Goal: Task Accomplishment & Management: Use online tool/utility

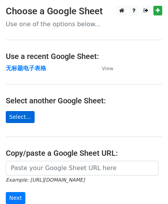
click at [21, 117] on link "Select..." at bounding box center [20, 117] width 29 height 12
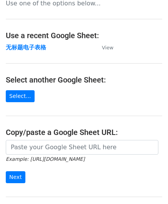
scroll to position [20, 0]
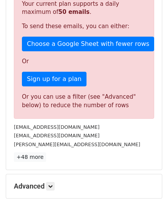
scroll to position [197, 0]
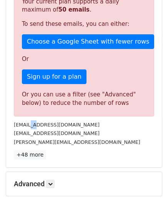
drag, startPoint x: 29, startPoint y: 124, endPoint x: 45, endPoint y: 123, distance: 16.2
click at [35, 123] on small "hello@slayborhood.org" at bounding box center [57, 125] width 86 height 6
drag, startPoint x: 45, startPoint y: 123, endPoint x: 68, endPoint y: 123, distance: 22.4
click at [68, 123] on small "[EMAIL_ADDRESS][DOMAIN_NAME]" at bounding box center [57, 125] width 86 height 6
click at [39, 122] on small "[EMAIL_ADDRESS][DOMAIN_NAME]" at bounding box center [57, 125] width 86 height 6
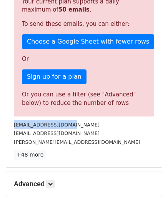
drag, startPoint x: 14, startPoint y: 124, endPoint x: 74, endPoint y: 127, distance: 59.4
click at [74, 127] on div "[EMAIL_ADDRESS][DOMAIN_NAME]" at bounding box center [84, 124] width 152 height 9
copy small "[EMAIL_ADDRESS][DOMAIN_NAME]"
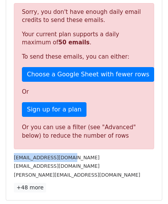
scroll to position [163, 0]
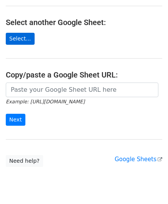
scroll to position [77, 0]
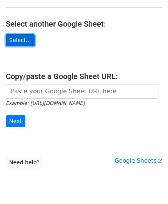
click at [22, 40] on link "Select..." at bounding box center [20, 40] width 29 height 12
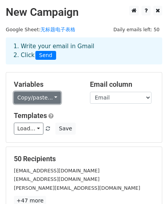
click at [45, 95] on link "Copy/paste..." at bounding box center [37, 98] width 47 height 12
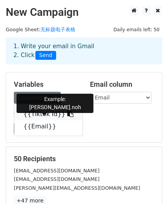
click at [45, 114] on link "{{Tiktok Id}}" at bounding box center [48, 114] width 69 height 12
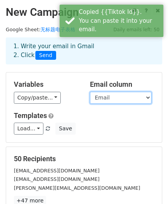
click at [117, 98] on select "Tiktok Id Email" at bounding box center [121, 98] width 62 height 12
click at [90, 92] on select "Tiktok Id Email" at bounding box center [121, 98] width 62 height 12
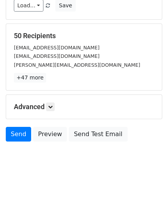
scroll to position [124, 0]
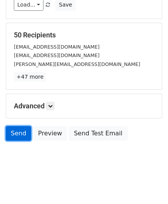
click at [21, 138] on link "Send" at bounding box center [18, 133] width 25 height 15
click at [18, 130] on link "Send" at bounding box center [18, 133] width 25 height 15
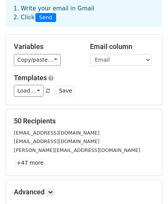
scroll to position [34, 0]
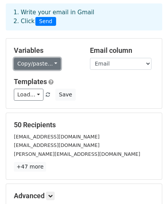
click at [48, 64] on link "Copy/paste..." at bounding box center [37, 64] width 47 height 12
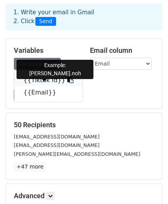
click at [67, 80] on icon at bounding box center [70, 80] width 6 height 6
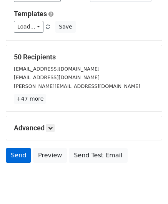
scroll to position [102, 0]
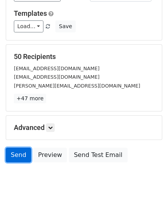
click at [13, 150] on link "Send" at bounding box center [18, 155] width 25 height 15
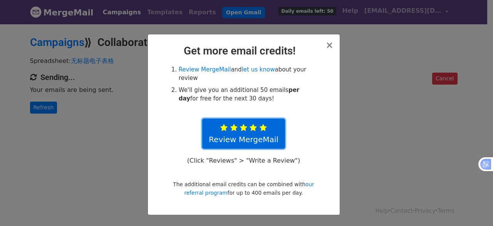
click at [247, 136] on link "Review MergeMail" at bounding box center [243, 133] width 83 height 30
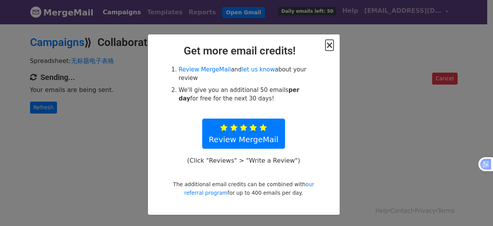
click at [329, 46] on span "×" at bounding box center [330, 45] width 8 height 11
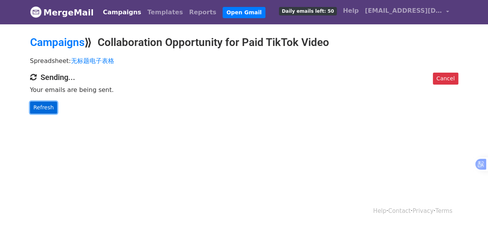
click at [43, 108] on link "Refresh" at bounding box center [43, 107] width 27 height 12
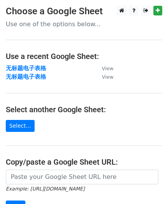
scroll to position [109, 0]
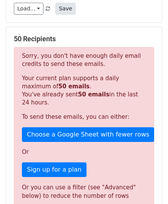
scroll to position [121, 0]
